Goal: Feedback & Contribution: Leave review/rating

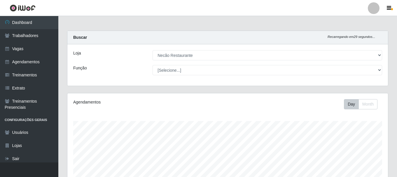
select select "334"
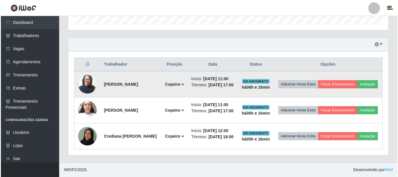
scroll to position [121, 320]
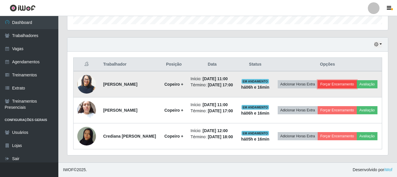
click at [336, 87] on button "Forçar Encerramento" at bounding box center [336, 84] width 39 height 8
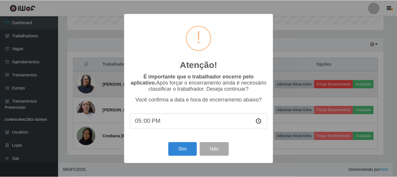
scroll to position [121, 317]
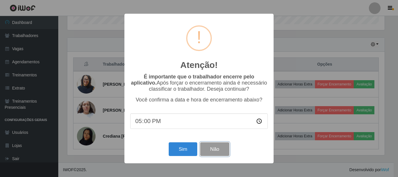
click at [214, 145] on button "Não" at bounding box center [214, 149] width 29 height 14
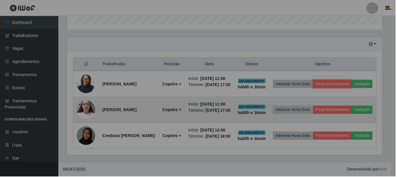
scroll to position [121, 320]
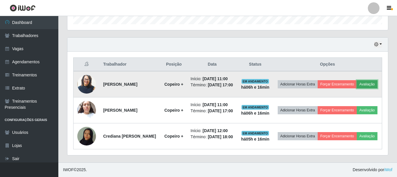
click at [367, 84] on button "Avaliação" at bounding box center [366, 84] width 21 height 8
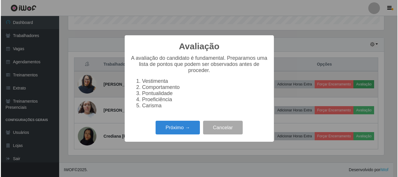
scroll to position [121, 317]
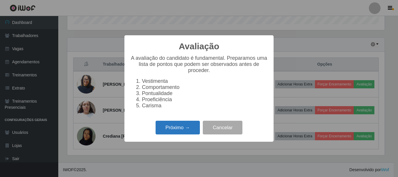
click at [192, 131] on button "Próximo →" at bounding box center [178, 128] width 44 height 14
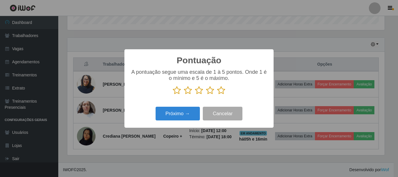
scroll to position [291247, 291051]
click at [221, 89] on icon at bounding box center [221, 90] width 8 height 9
click at [217, 95] on input "radio" at bounding box center [217, 95] width 0 height 0
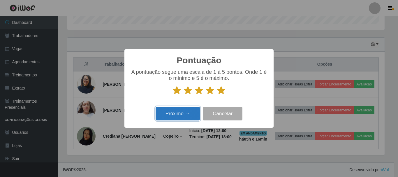
click at [181, 113] on button "Próximo →" at bounding box center [178, 114] width 44 height 14
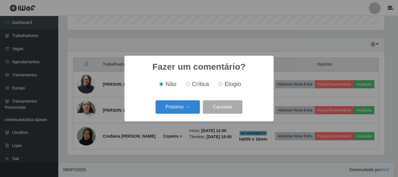
click at [181, 113] on button "Próximo →" at bounding box center [178, 107] width 44 height 14
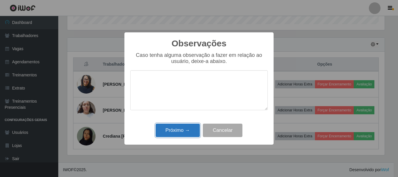
click at [179, 128] on button "Próximo →" at bounding box center [178, 131] width 44 height 14
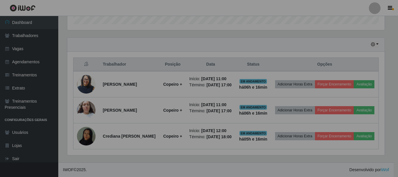
scroll to position [121, 320]
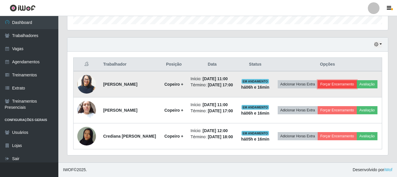
click at [353, 84] on button "Forçar Encerramento" at bounding box center [336, 84] width 39 height 8
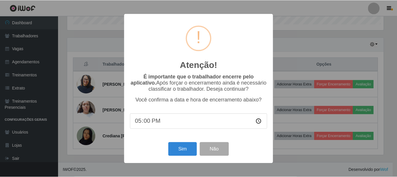
scroll to position [121, 317]
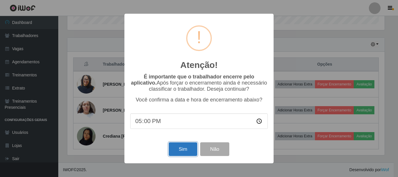
click at [178, 153] on button "Sim" at bounding box center [183, 149] width 28 height 14
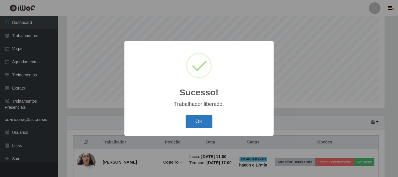
click at [209, 121] on button "OK" at bounding box center [199, 122] width 27 height 14
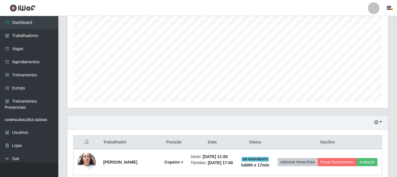
scroll to position [158, 0]
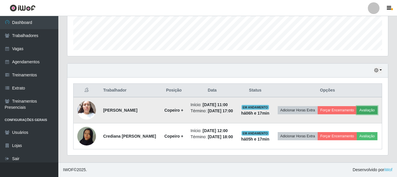
click at [372, 113] on button "Avaliação" at bounding box center [366, 110] width 21 height 8
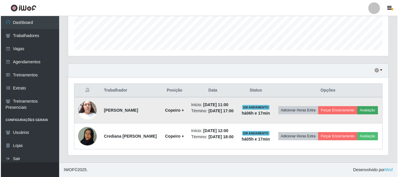
scroll to position [121, 317]
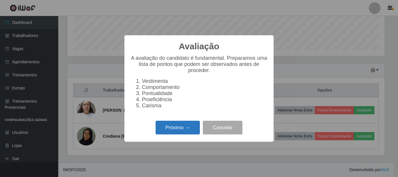
click at [190, 133] on button "Próximo →" at bounding box center [178, 128] width 44 height 14
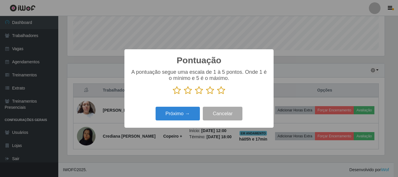
click at [221, 95] on icon at bounding box center [221, 90] width 8 height 9
click at [217, 95] on input "radio" at bounding box center [217, 95] width 0 height 0
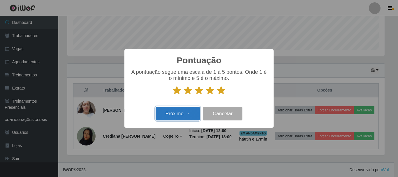
click at [189, 120] on button "Próximo →" at bounding box center [178, 114] width 44 height 14
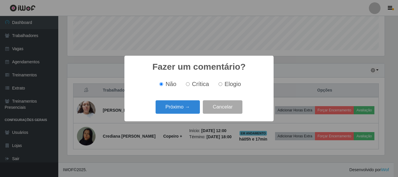
drag, startPoint x: 189, startPoint y: 117, endPoint x: 192, endPoint y: 115, distance: 3.9
click at [189, 117] on div "Fazer um comentário? × Não Crítica Elogio Próximo → Cancelar" at bounding box center [198, 88] width 149 height 65
click at [193, 113] on button "Próximo →" at bounding box center [178, 107] width 44 height 14
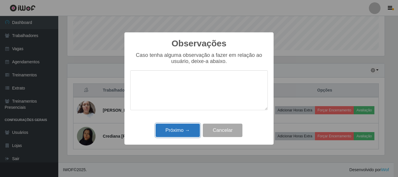
click at [189, 126] on button "Próximo →" at bounding box center [178, 131] width 44 height 14
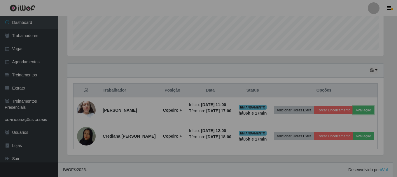
scroll to position [121, 320]
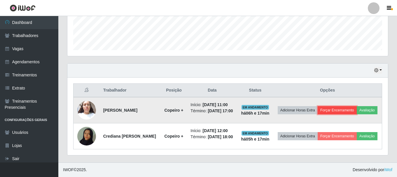
click at [321, 107] on button "Forçar Encerramento" at bounding box center [336, 110] width 39 height 8
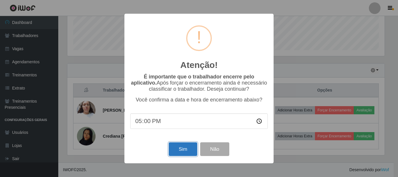
click at [188, 147] on button "Sim" at bounding box center [183, 149] width 28 height 14
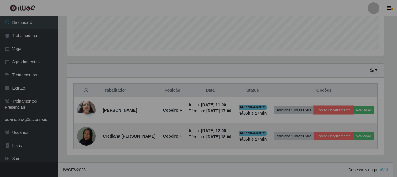
scroll to position [0, 0]
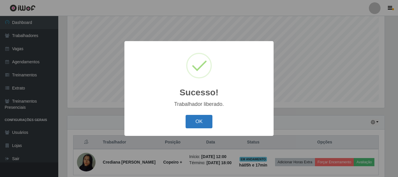
click at [193, 123] on button "OK" at bounding box center [199, 122] width 27 height 14
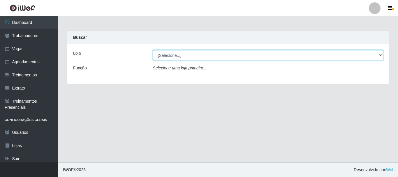
click at [186, 54] on select "[Selecione...] Necão Restaurante" at bounding box center [268, 55] width 230 height 10
select select "334"
click at [153, 50] on select "[Selecione...] Necão Restaurante" at bounding box center [268, 55] width 230 height 10
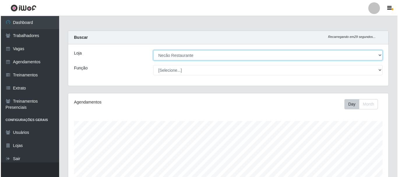
scroll to position [117, 0]
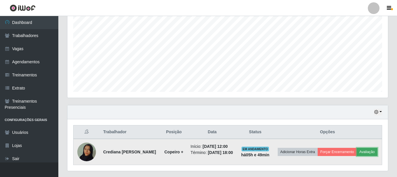
click at [369, 154] on button "Avaliação" at bounding box center [366, 152] width 21 height 8
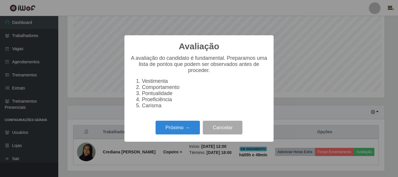
scroll to position [121, 317]
click at [181, 131] on button "Próximo →" at bounding box center [178, 128] width 44 height 14
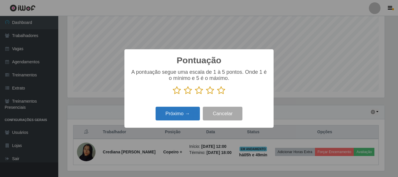
click at [181, 110] on button "Próximo →" at bounding box center [178, 114] width 44 height 14
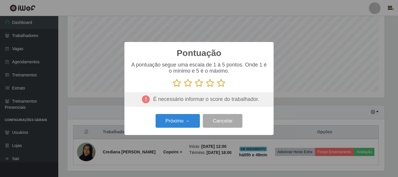
click at [223, 82] on icon at bounding box center [221, 83] width 8 height 9
click at [217, 87] on input "radio" at bounding box center [217, 87] width 0 height 0
click at [195, 114] on div "Próximo → Cancelar" at bounding box center [199, 120] width 138 height 17
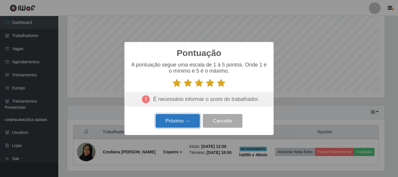
click at [192, 122] on button "Próximo →" at bounding box center [178, 121] width 44 height 14
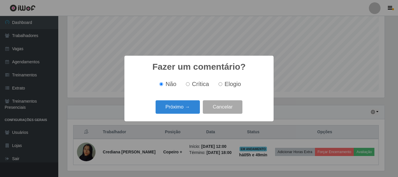
click at [192, 122] on div "Fazer um comentário? × Não Crítica Elogio Próximo → Cancelar" at bounding box center [199, 88] width 398 height 177
click at [194, 110] on button "Próximo →" at bounding box center [178, 107] width 44 height 14
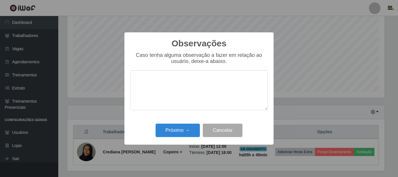
click at [191, 122] on div "Observações × Caso tenha alguma observação a fazer em relação ao usuário, deixe…" at bounding box center [198, 88] width 149 height 112
click at [190, 128] on button "Próximo →" at bounding box center [178, 131] width 44 height 14
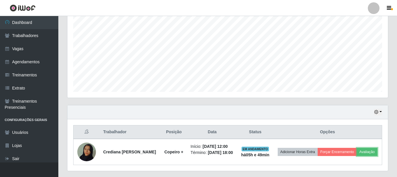
scroll to position [121, 320]
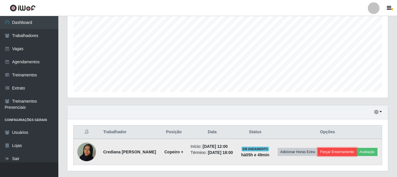
click at [341, 153] on button "Forçar Encerramento" at bounding box center [336, 152] width 39 height 8
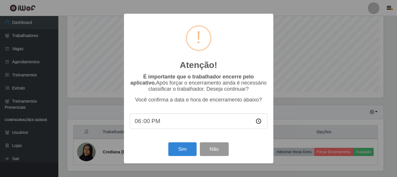
scroll to position [121, 317]
click at [177, 152] on button "Sim" at bounding box center [183, 149] width 28 height 14
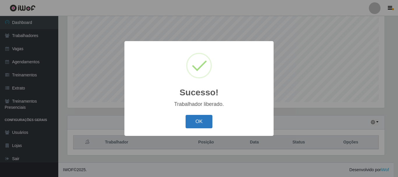
click at [207, 122] on button "OK" at bounding box center [199, 122] width 27 height 14
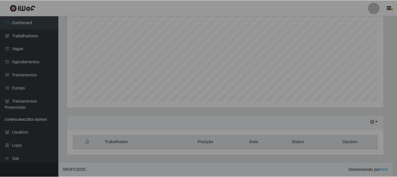
scroll to position [121, 320]
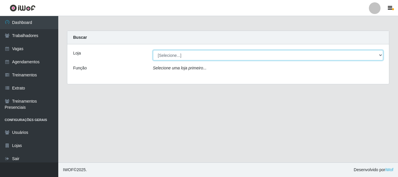
click at [170, 53] on select "[Selecione...] Necão Restaurante" at bounding box center [268, 55] width 230 height 10
select select "334"
click at [153, 50] on select "[Selecione...] Necão Restaurante" at bounding box center [268, 55] width 230 height 10
